Goal: Obtain resource: Download file/media

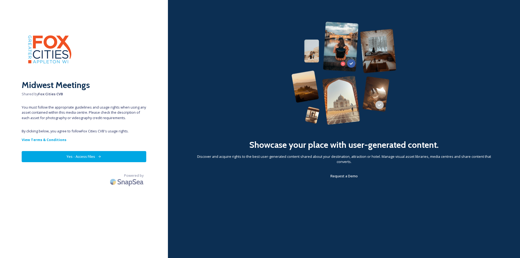
click at [101, 154] on button "Yes - Access Files" at bounding box center [84, 156] width 125 height 11
click at [76, 155] on button "Yes - Access Files" at bounding box center [84, 156] width 125 height 11
click at [91, 156] on button "Yes - Access Files" at bounding box center [84, 156] width 125 height 11
click at [55, 139] on strong "View Terms & Conditions" at bounding box center [44, 139] width 45 height 5
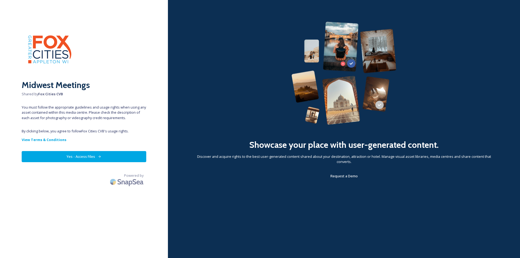
click at [85, 156] on button "Yes - Access Files" at bounding box center [84, 156] width 125 height 11
click at [76, 156] on button "Yes - Access Files" at bounding box center [84, 156] width 125 height 11
click at [120, 158] on button "Yes - Access Files" at bounding box center [84, 156] width 125 height 11
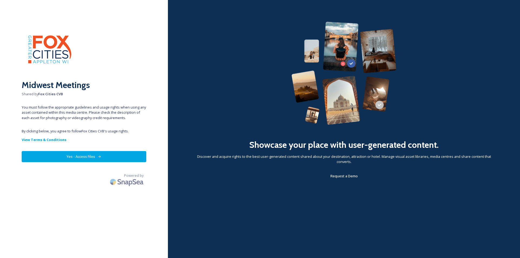
click at [353, 101] on img at bounding box center [344, 73] width 105 height 103
click at [79, 156] on button "Yes - Access Files" at bounding box center [84, 156] width 125 height 11
click at [67, 156] on button "Yes - Access Files" at bounding box center [84, 156] width 125 height 11
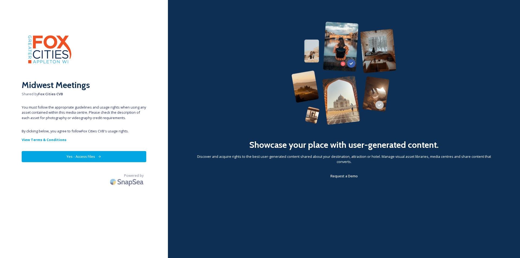
click at [67, 156] on button "Yes - Access Files" at bounding box center [84, 156] width 125 height 11
click at [126, 156] on button "Yes - Access Files" at bounding box center [84, 156] width 125 height 11
click at [71, 155] on button "Yes - Access Files" at bounding box center [84, 156] width 125 height 11
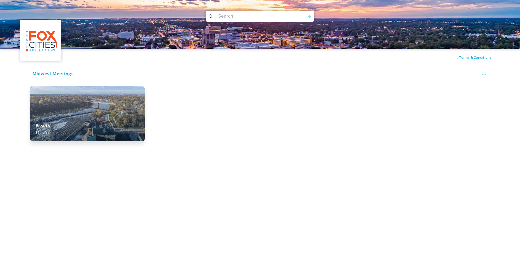
click at [79, 121] on div "Assets 36 file(s)" at bounding box center [87, 129] width 115 height 25
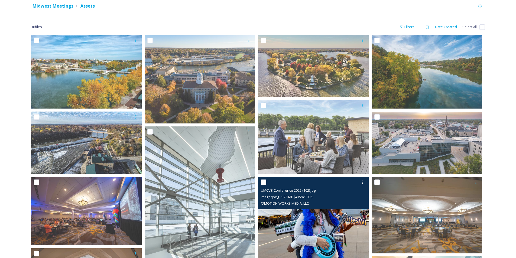
scroll to position [63, 0]
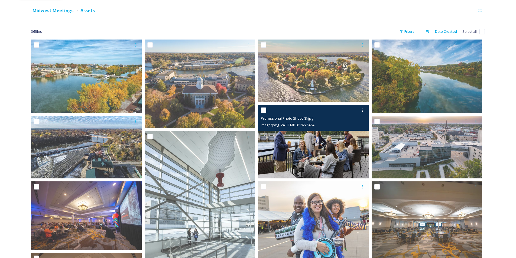
click at [316, 152] on img at bounding box center [313, 142] width 111 height 74
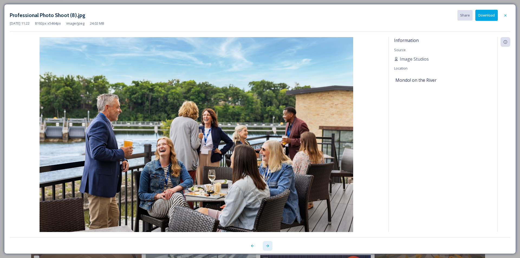
click at [265, 246] on div at bounding box center [268, 246] width 10 height 10
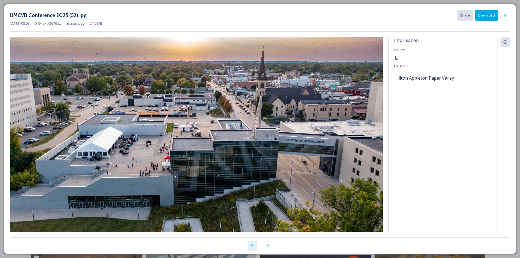
click at [253, 246] on icon at bounding box center [252, 246] width 4 height 4
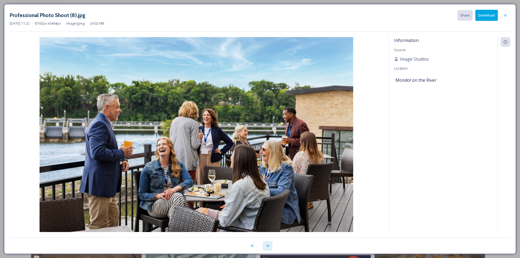
click at [266, 247] on icon at bounding box center [268, 246] width 4 height 4
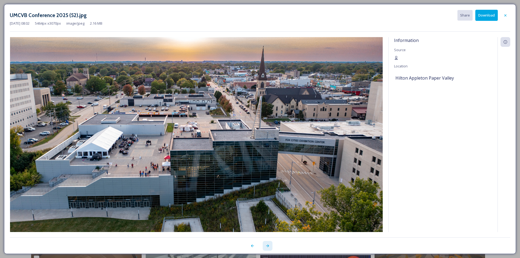
click at [269, 245] on icon at bounding box center [268, 246] width 4 height 4
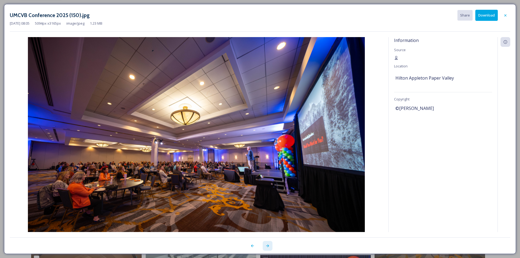
click at [269, 245] on icon at bounding box center [268, 246] width 4 height 4
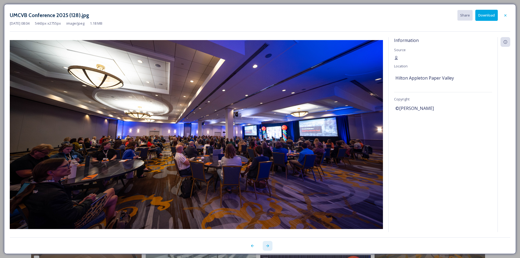
click at [267, 245] on icon at bounding box center [268, 246] width 4 height 4
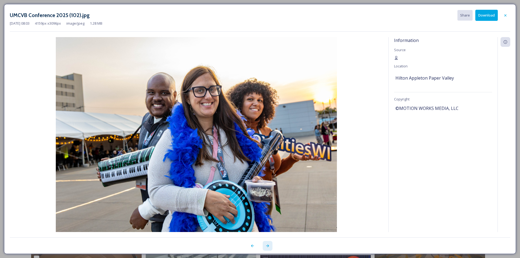
click at [267, 245] on icon at bounding box center [268, 246] width 4 height 4
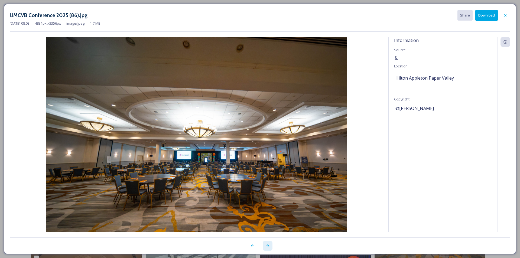
click at [267, 245] on icon at bounding box center [268, 246] width 4 height 4
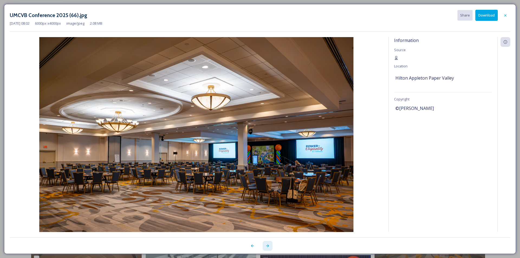
click at [267, 245] on icon at bounding box center [268, 246] width 4 height 4
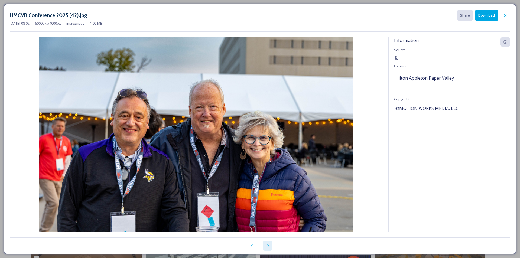
click at [267, 245] on icon at bounding box center [268, 246] width 4 height 4
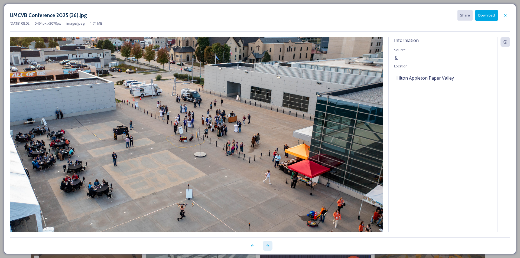
click at [267, 245] on icon at bounding box center [268, 246] width 4 height 4
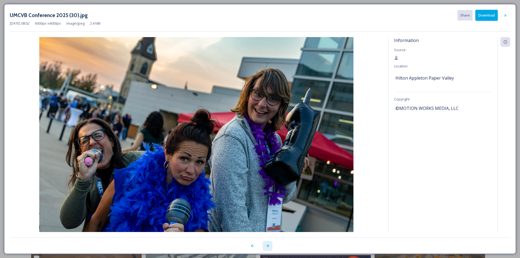
click at [267, 245] on icon at bounding box center [268, 246] width 4 height 4
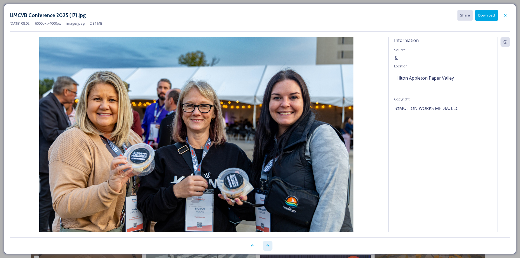
click at [267, 245] on icon at bounding box center [268, 246] width 4 height 4
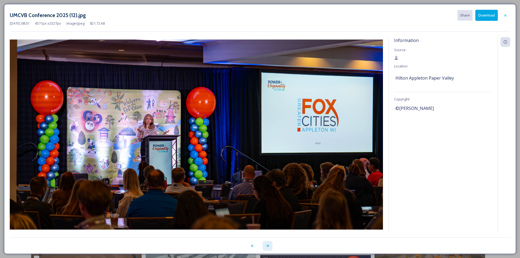
click at [267, 245] on icon at bounding box center [268, 246] width 4 height 4
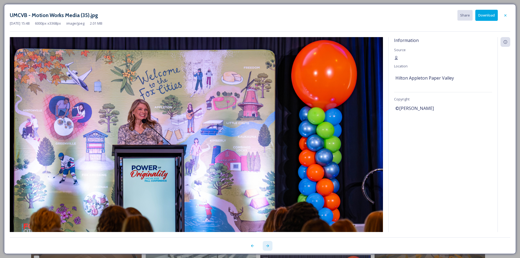
click at [267, 245] on icon at bounding box center [268, 246] width 4 height 4
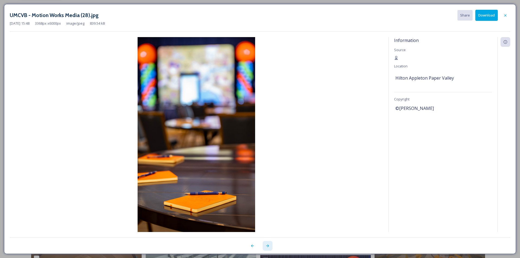
click at [267, 245] on icon at bounding box center [268, 246] width 4 height 4
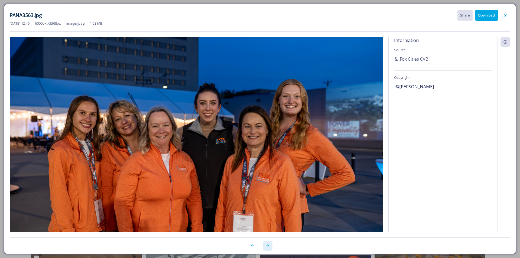
click at [267, 245] on icon at bounding box center [268, 246] width 4 height 4
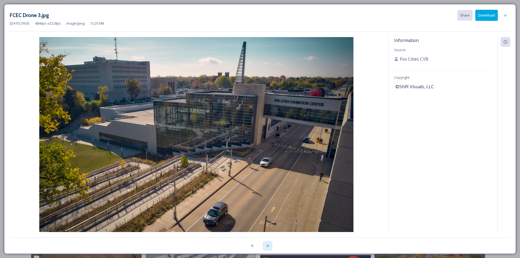
click at [267, 245] on icon at bounding box center [268, 246] width 4 height 4
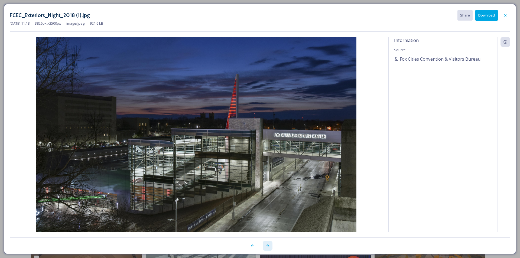
click at [267, 245] on icon at bounding box center [268, 246] width 4 height 4
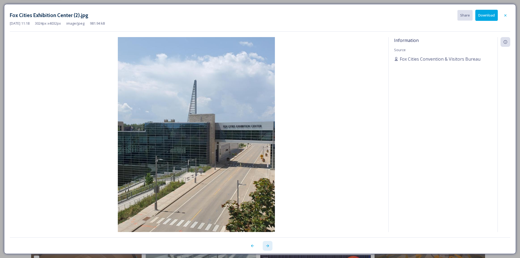
click at [267, 245] on icon at bounding box center [268, 246] width 4 height 4
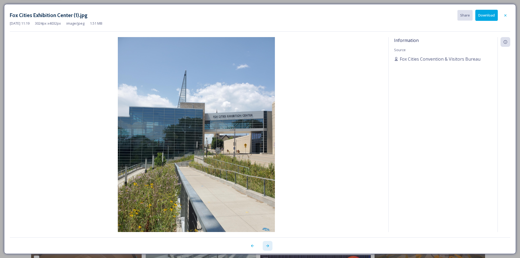
click at [267, 245] on icon at bounding box center [268, 246] width 4 height 4
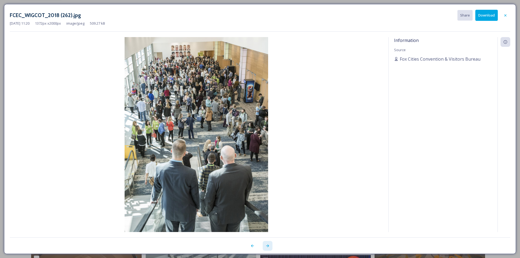
click at [267, 249] on div at bounding box center [268, 246] width 10 height 10
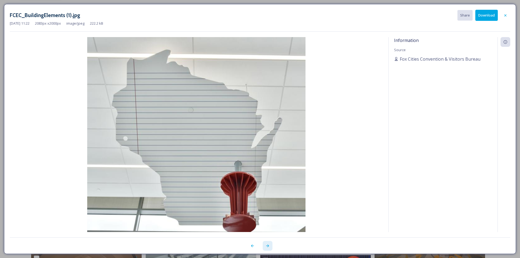
click at [267, 248] on div at bounding box center [268, 246] width 10 height 10
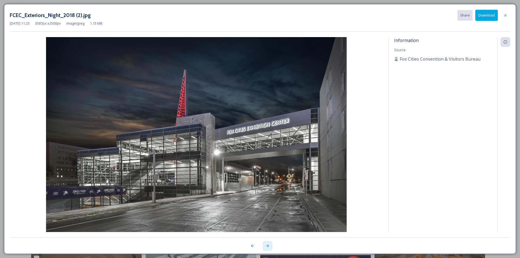
click at [267, 248] on div at bounding box center [268, 246] width 10 height 10
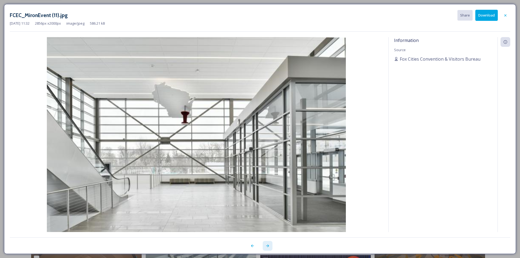
click at [267, 248] on div at bounding box center [268, 246] width 10 height 10
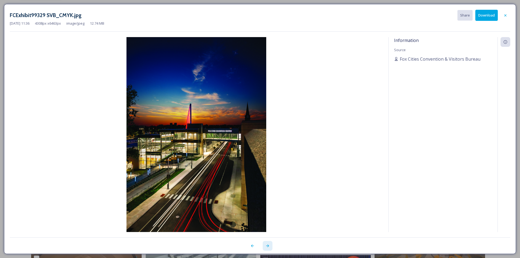
click at [267, 248] on div at bounding box center [268, 246] width 10 height 10
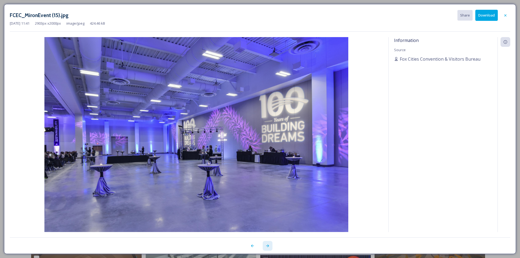
click at [267, 248] on div at bounding box center [268, 246] width 10 height 10
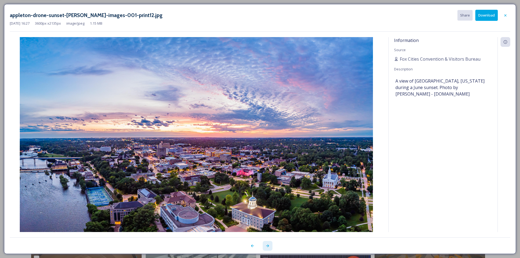
click at [267, 248] on div at bounding box center [268, 246] width 10 height 10
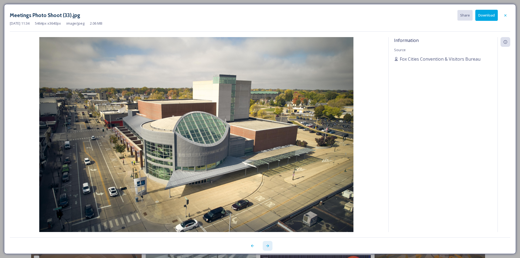
click at [267, 248] on div at bounding box center [268, 246] width 10 height 10
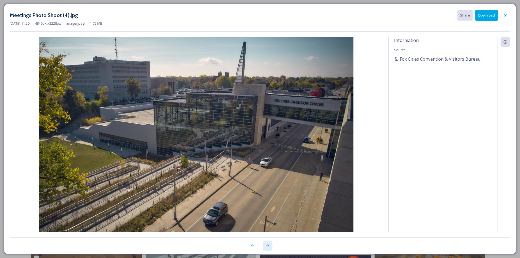
click at [267, 248] on div at bounding box center [268, 246] width 10 height 10
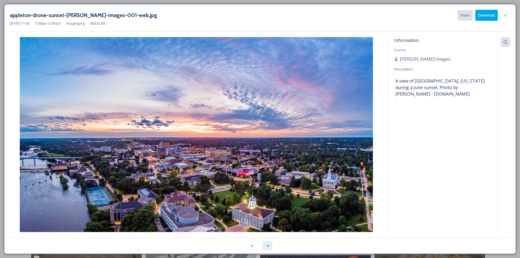
click at [267, 248] on div at bounding box center [268, 246] width 10 height 10
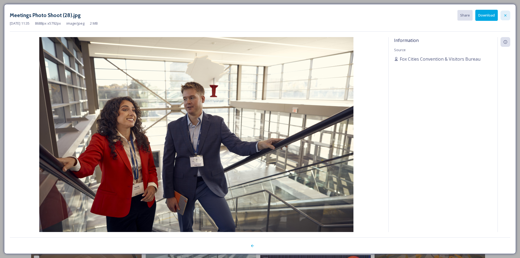
click at [504, 15] on icon at bounding box center [505, 15] width 4 height 4
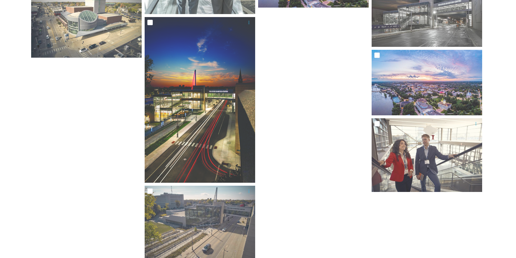
scroll to position [795, 0]
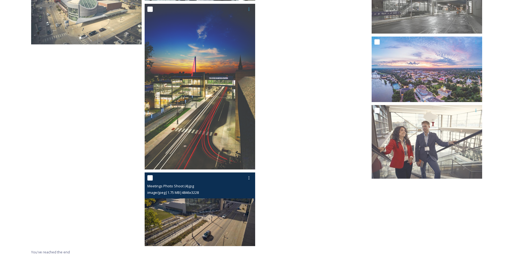
click at [150, 179] on input "checkbox" at bounding box center [149, 177] width 5 height 5
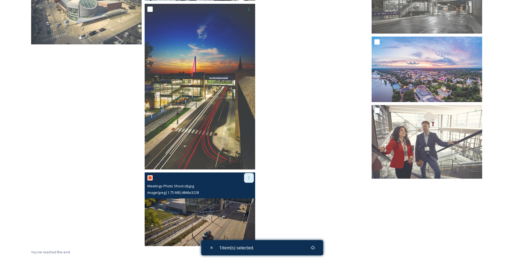
click at [249, 179] on icon at bounding box center [249, 178] width 4 height 4
click at [150, 177] on input "checkbox" at bounding box center [149, 177] width 5 height 5
checkbox input "false"
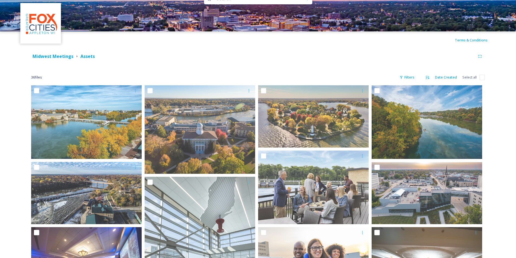
scroll to position [0, 0]
